Goal: Task Accomplishment & Management: Complete application form

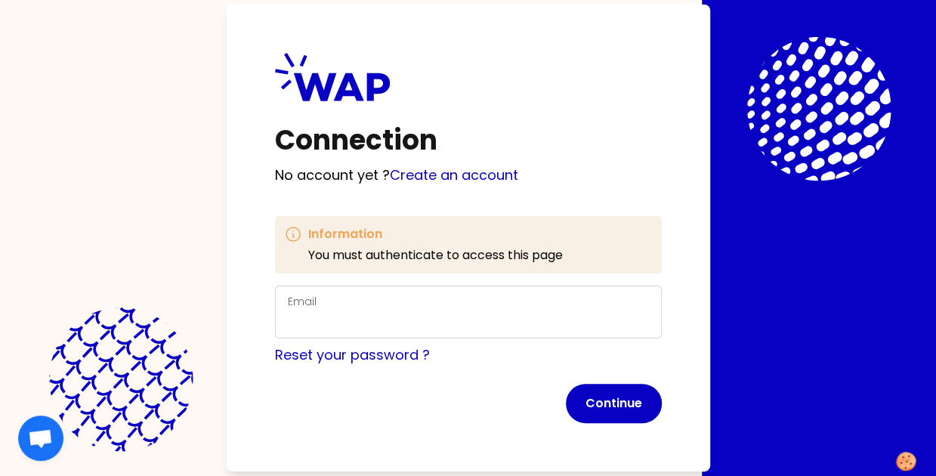
click at [323, 309] on div "Email" at bounding box center [468, 311] width 361 height 39
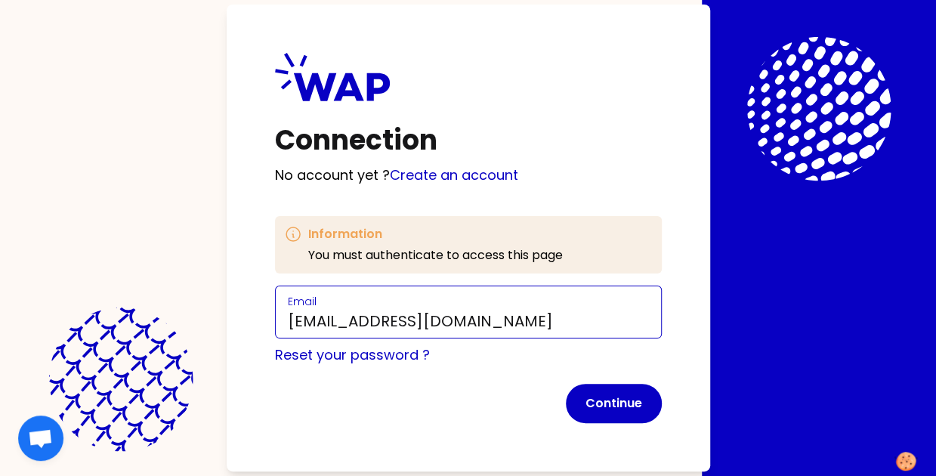
type input "[EMAIL_ADDRESS][DOMAIN_NAME]"
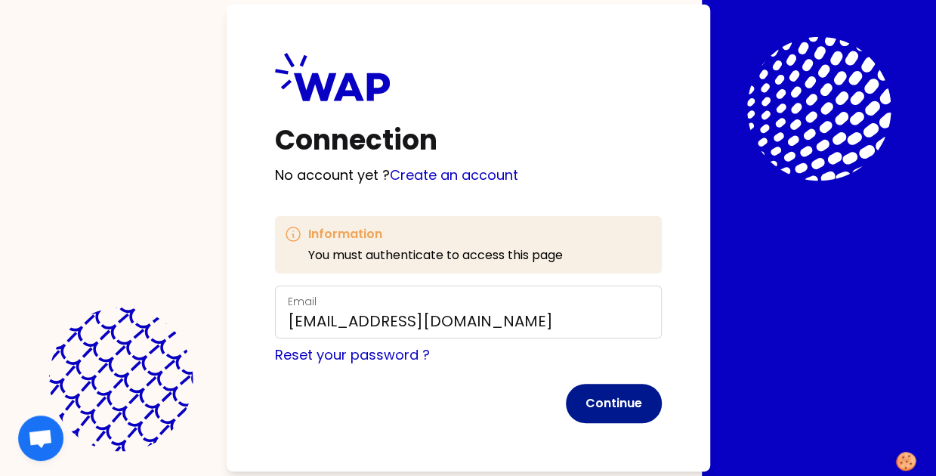
click at [603, 407] on button "Continue" at bounding box center [614, 403] width 96 height 39
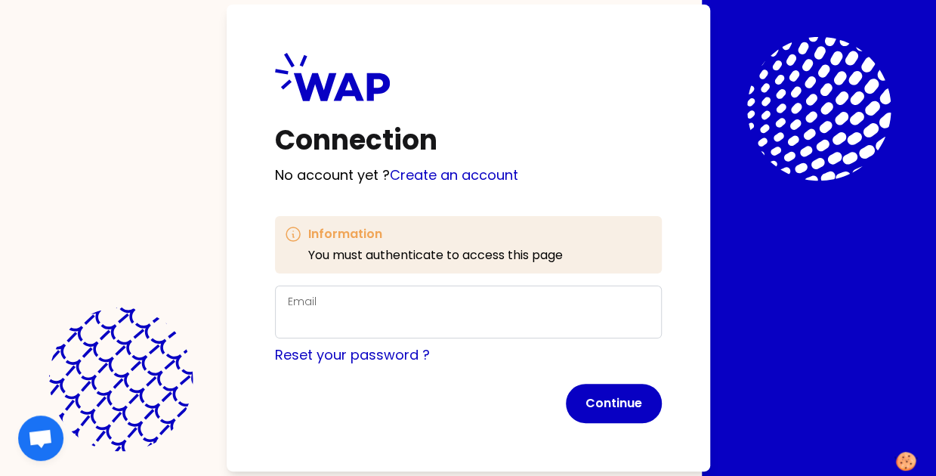
click at [352, 305] on div "Email" at bounding box center [468, 311] width 361 height 39
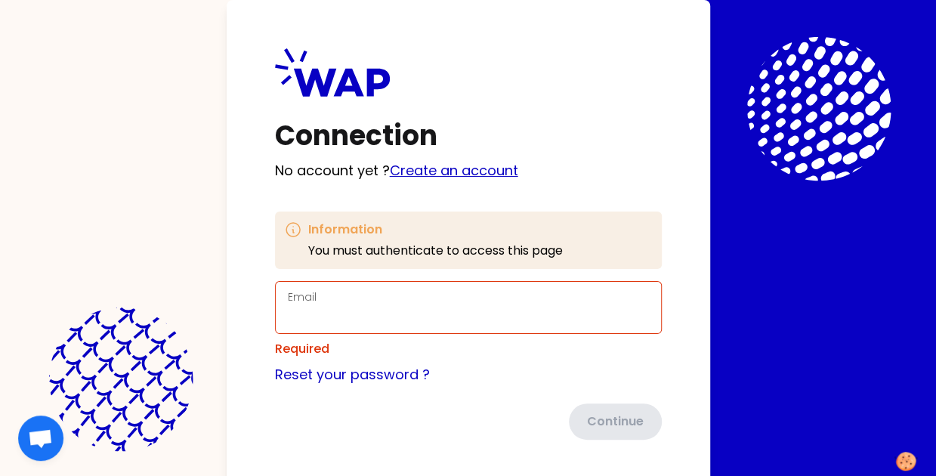
click at [462, 175] on link "Create an account" at bounding box center [454, 170] width 128 height 19
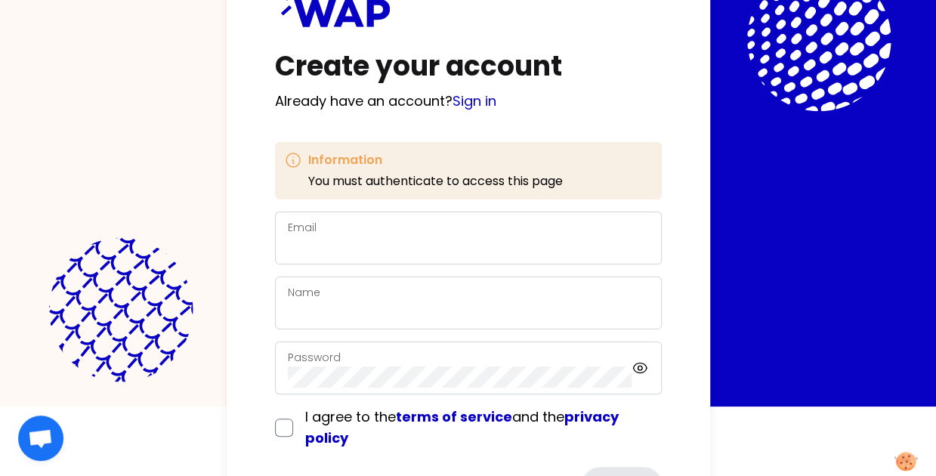
scroll to position [144, 0]
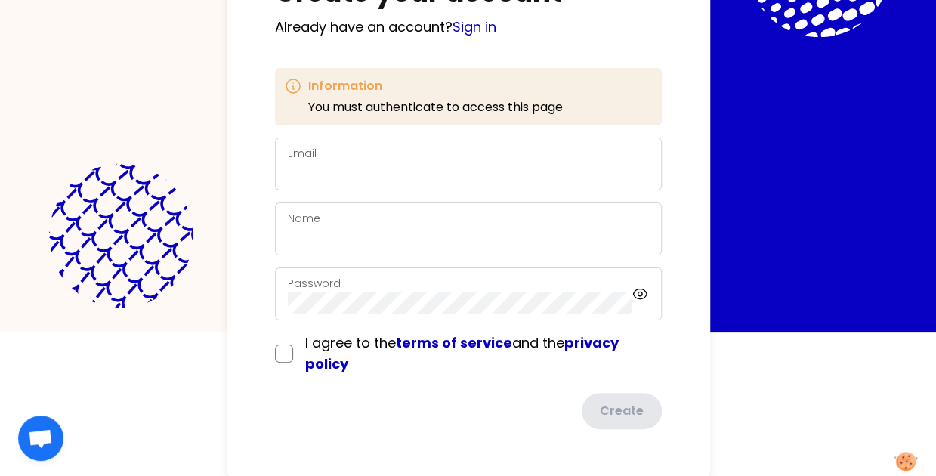
click at [322, 156] on div "Email" at bounding box center [468, 163] width 361 height 39
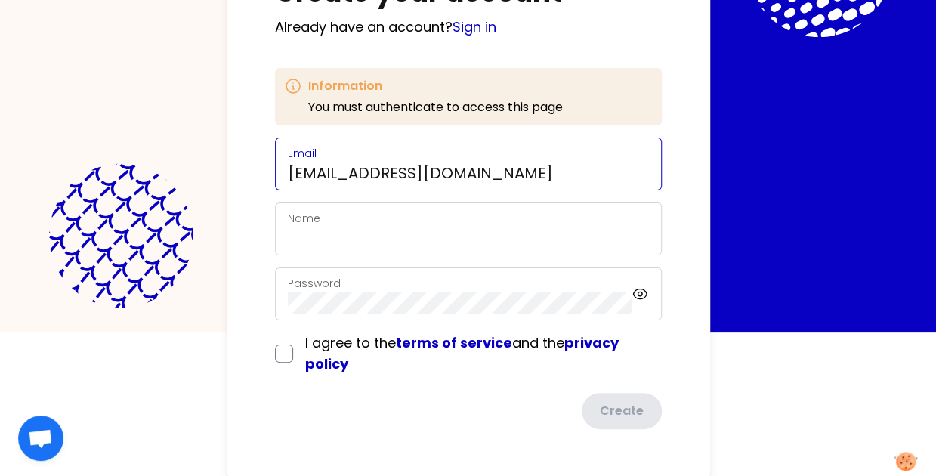
type input "[EMAIL_ADDRESS][DOMAIN_NAME]"
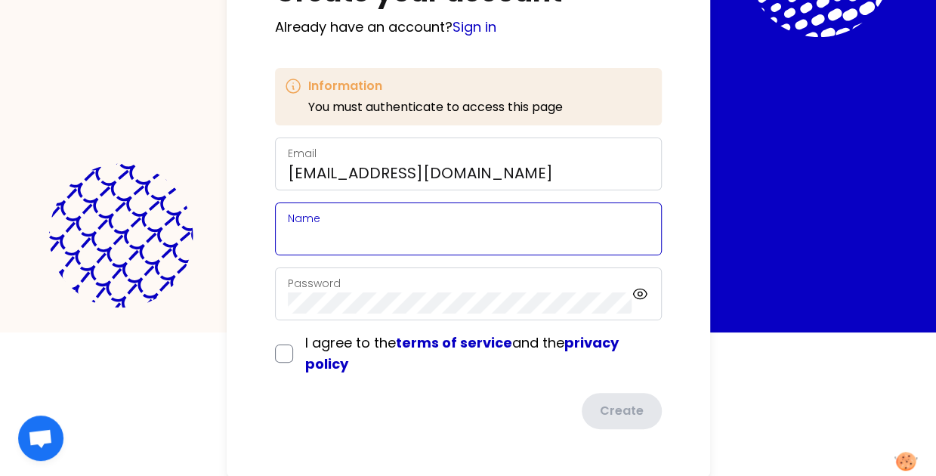
click at [308, 230] on input "Name" at bounding box center [468, 237] width 361 height 21
type input "Aurore Florent"
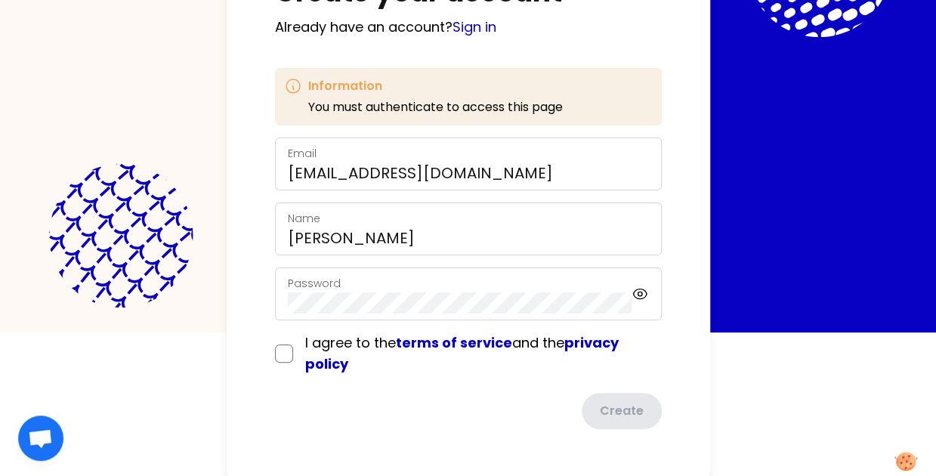
click at [296, 354] on form "Email aurore.florent@se.com Name Aurore Florent Password I agree to the terms o…" at bounding box center [468, 283] width 387 height 292
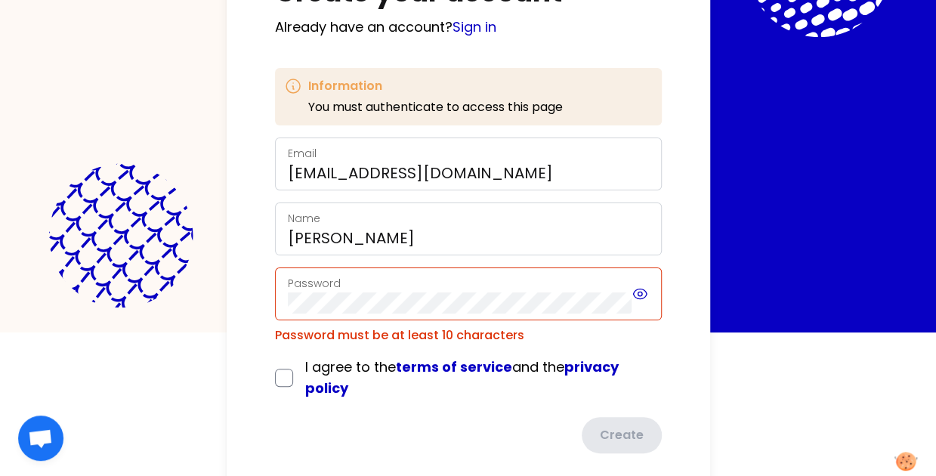
click at [641, 294] on icon at bounding box center [640, 294] width 5 height 5
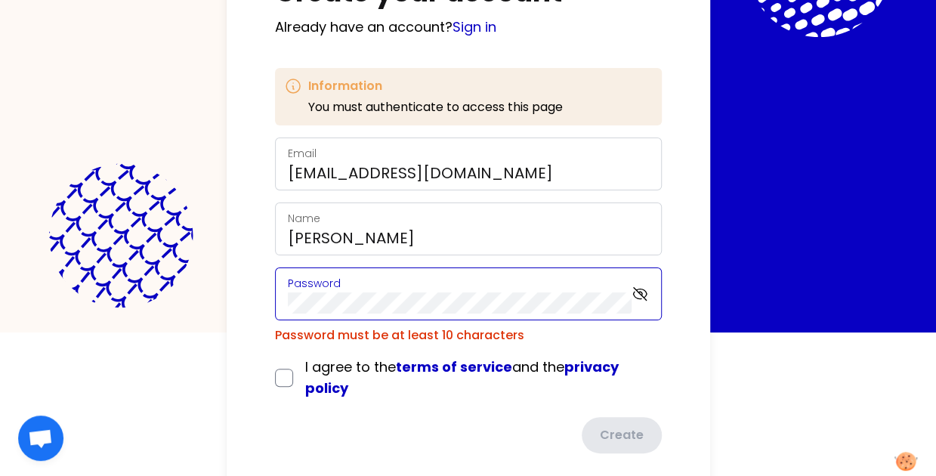
click at [228, 301] on div "Create your account Already have an account? Sign in Information You must authe…" at bounding box center [469, 178] width 484 height 645
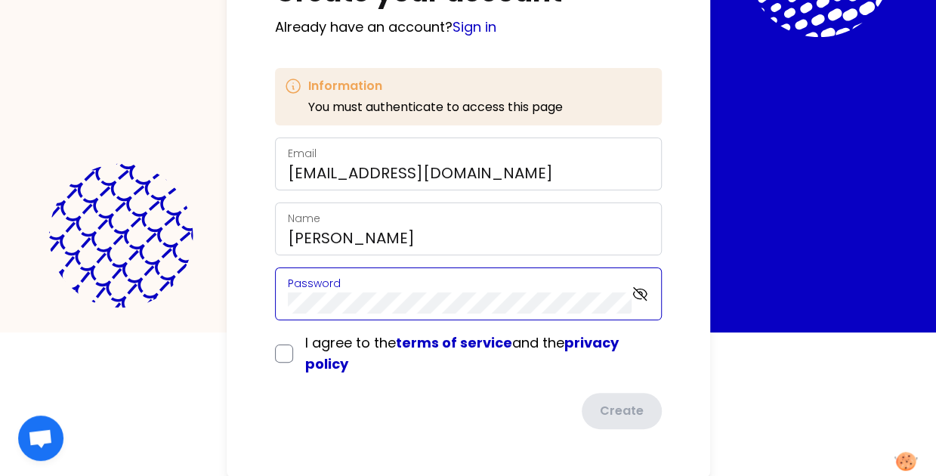
click at [187, 286] on div "Create your account Already have an account? Sign in Information You must authe…" at bounding box center [468, 94] width 936 height 476
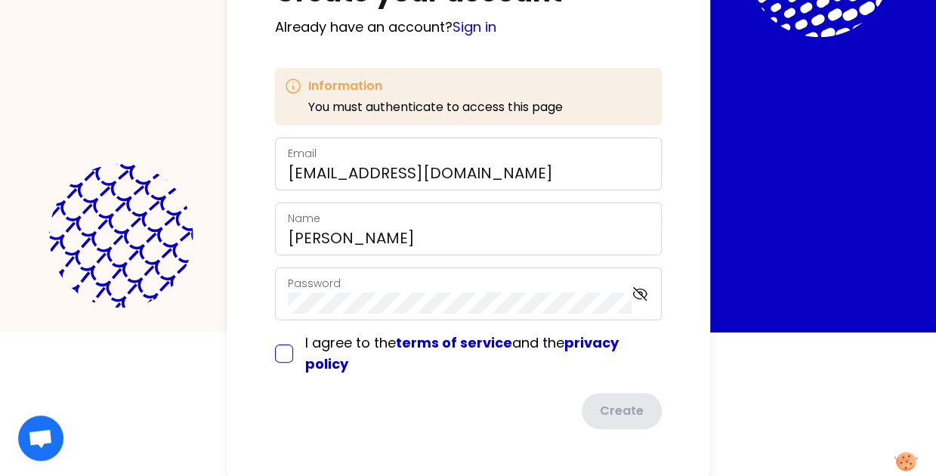
click at [277, 354] on input "checkbox" at bounding box center [284, 354] width 18 height 18
checkbox input "true"
click at [617, 409] on button "Create" at bounding box center [620, 412] width 83 height 39
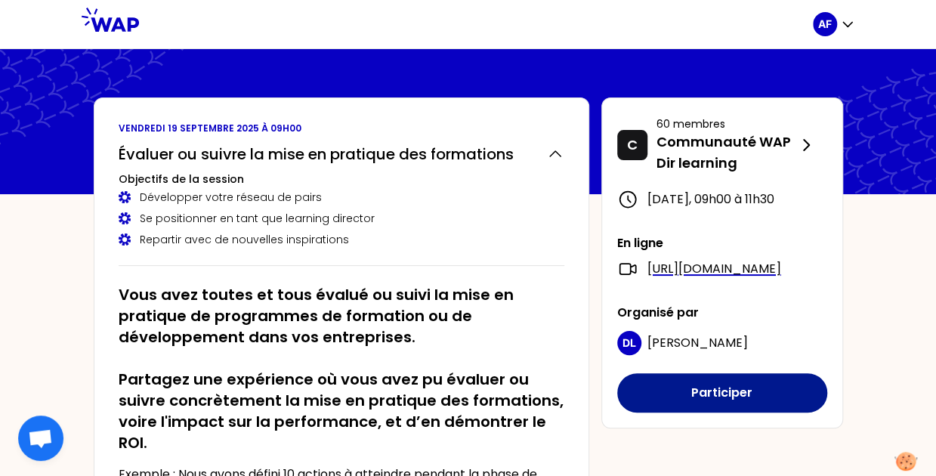
click at [706, 412] on button "Participer" at bounding box center [722, 392] width 210 height 39
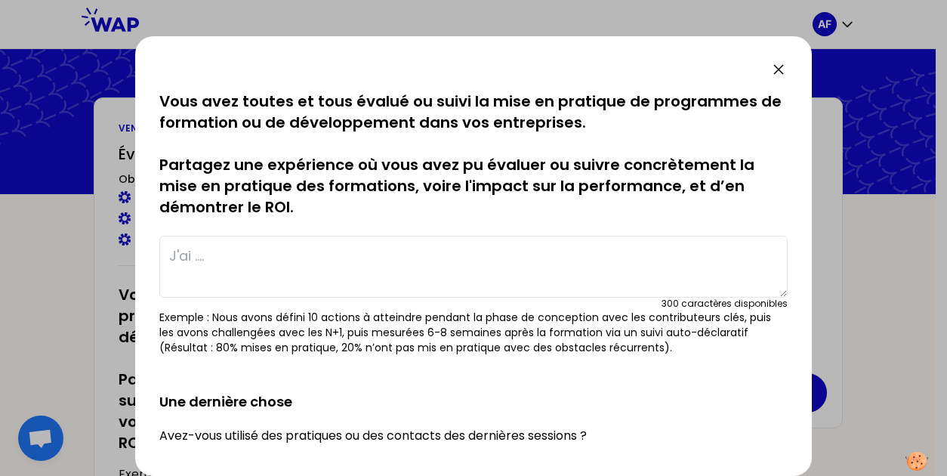
click at [778, 66] on icon at bounding box center [779, 69] width 18 height 18
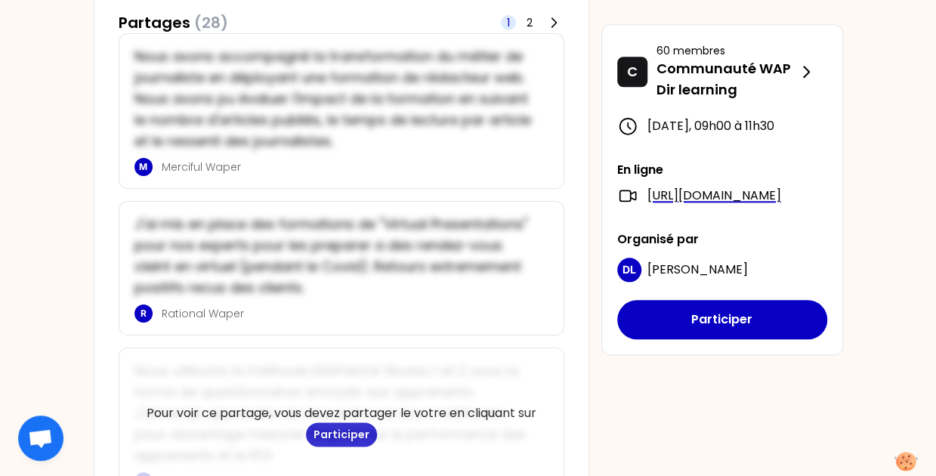
scroll to position [680, 0]
